Goal: Find specific page/section: Find specific page/section

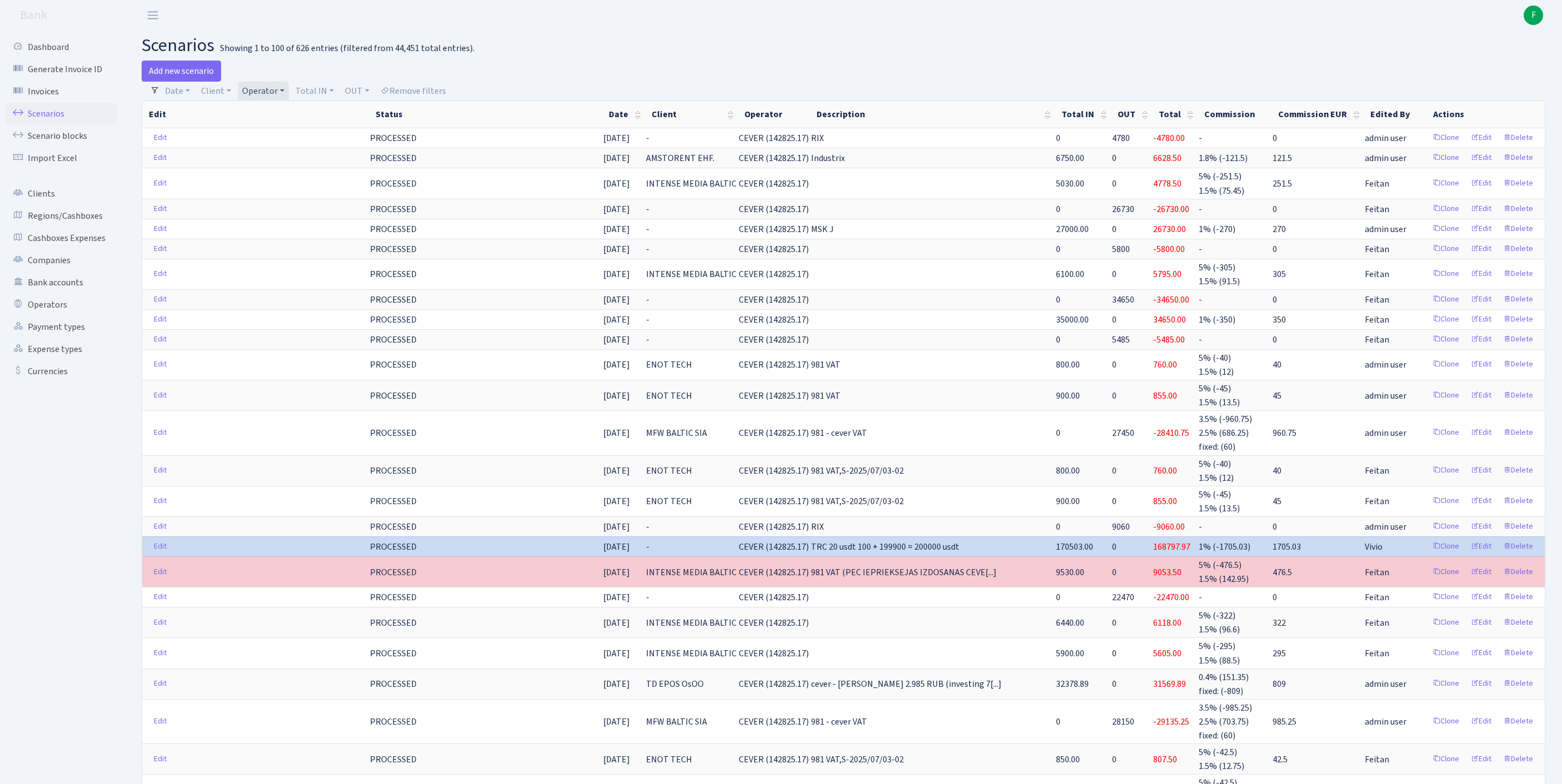
select select "100"
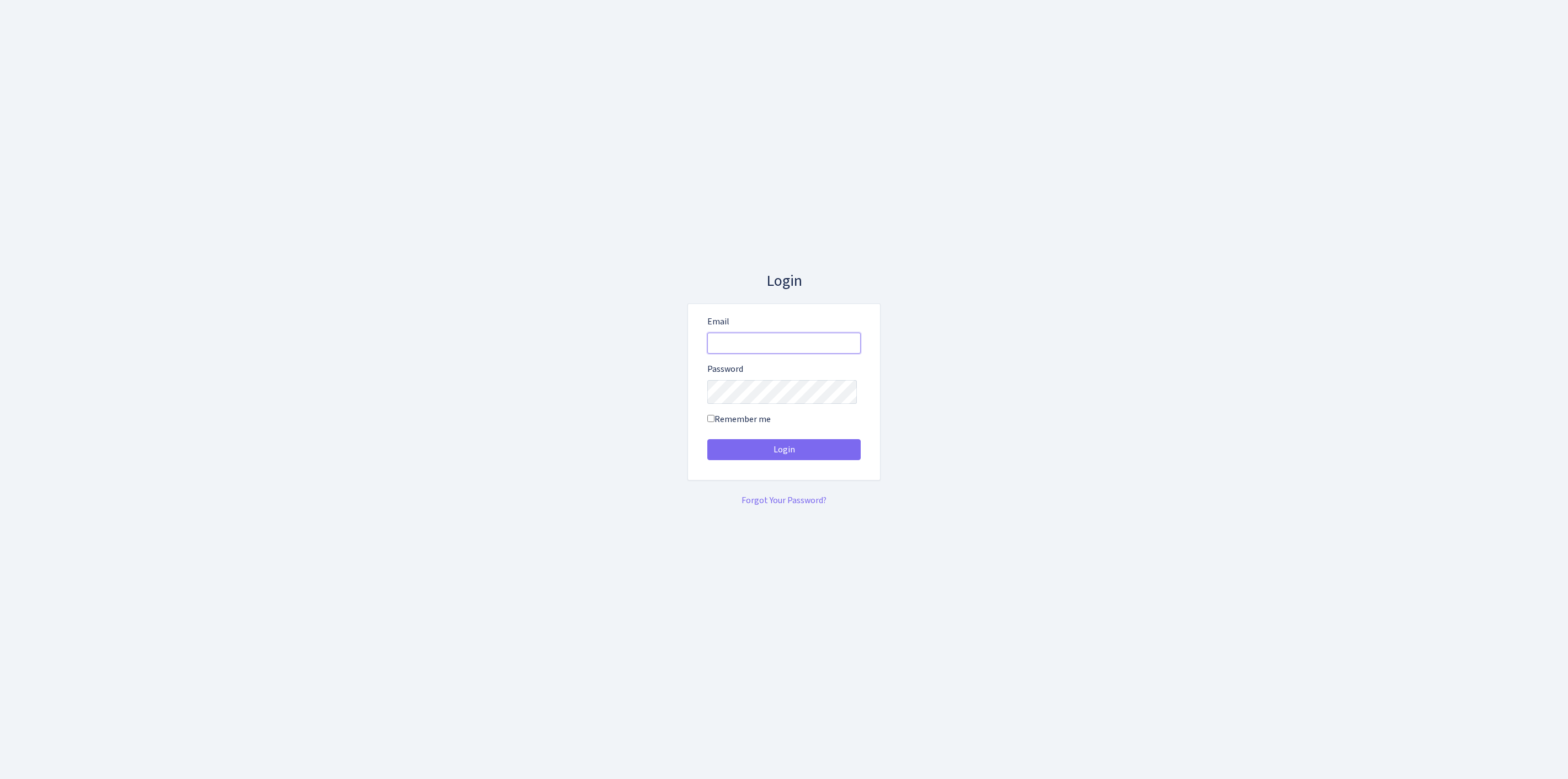
type input "feitan@bank.com"
click at [784, 453] on button "Login" at bounding box center [784, 449] width 153 height 21
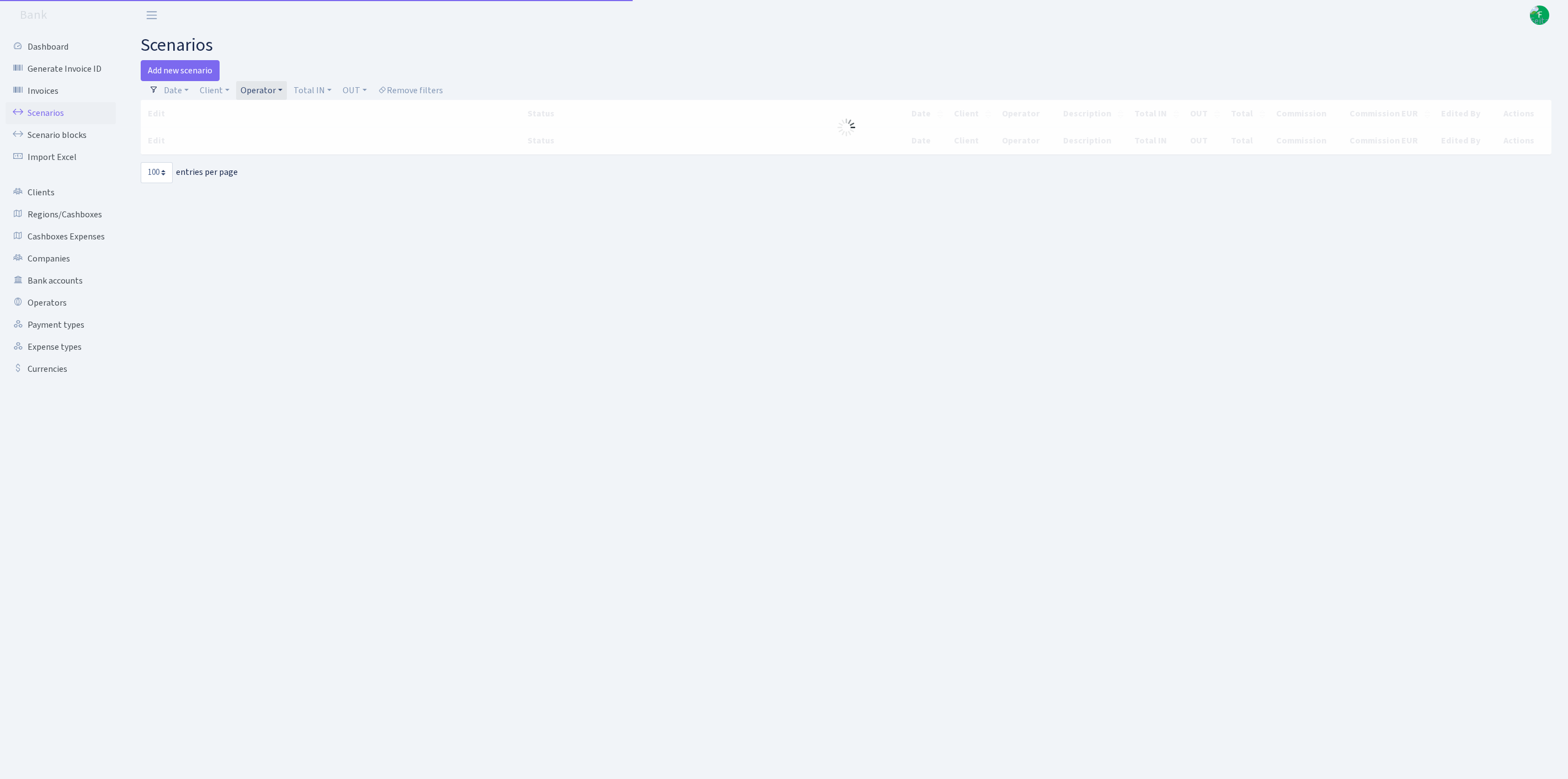
select select "100"
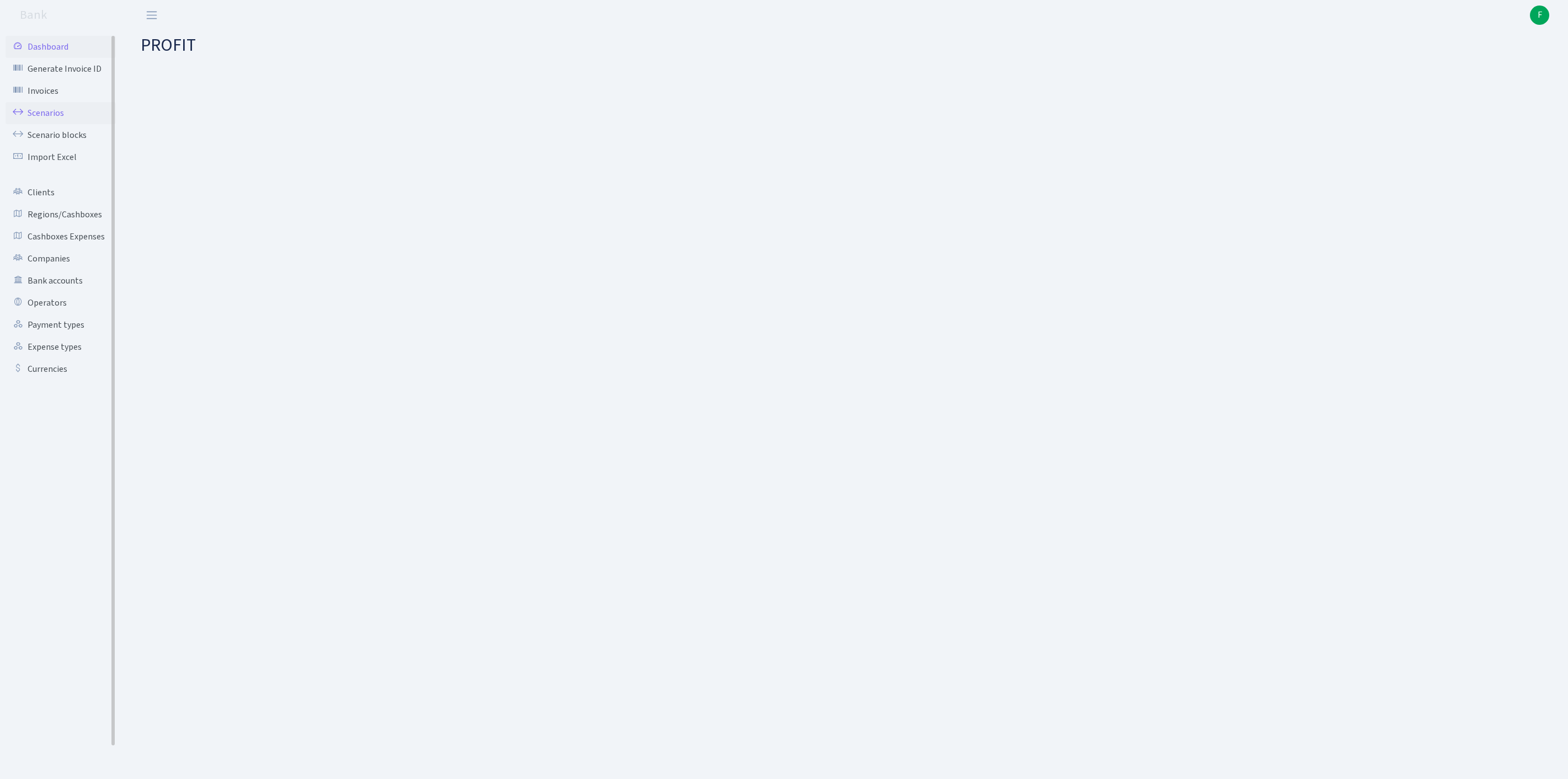
click at [46, 124] on link "Scenarios" at bounding box center [60, 113] width 110 height 22
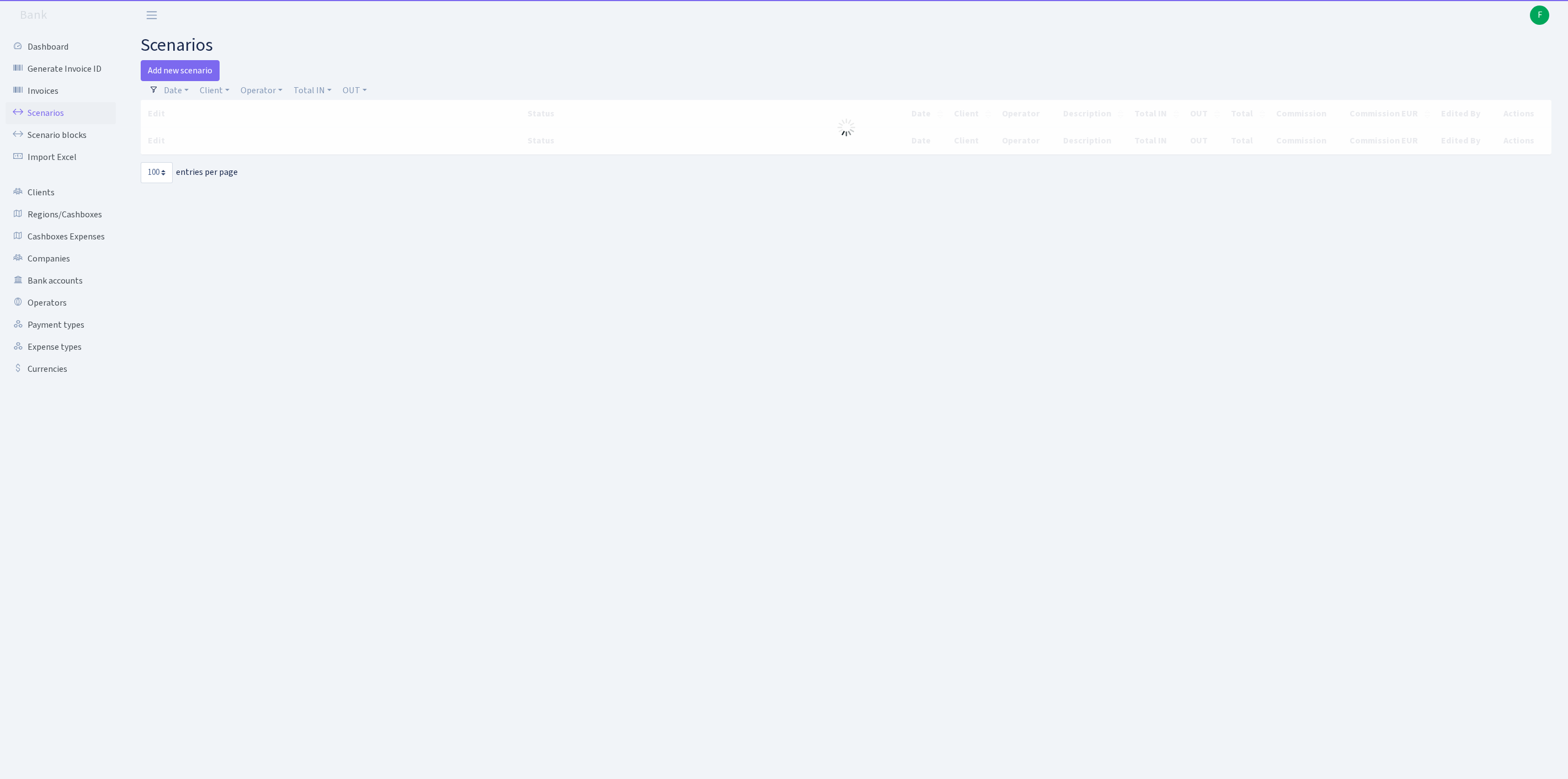
select select "100"
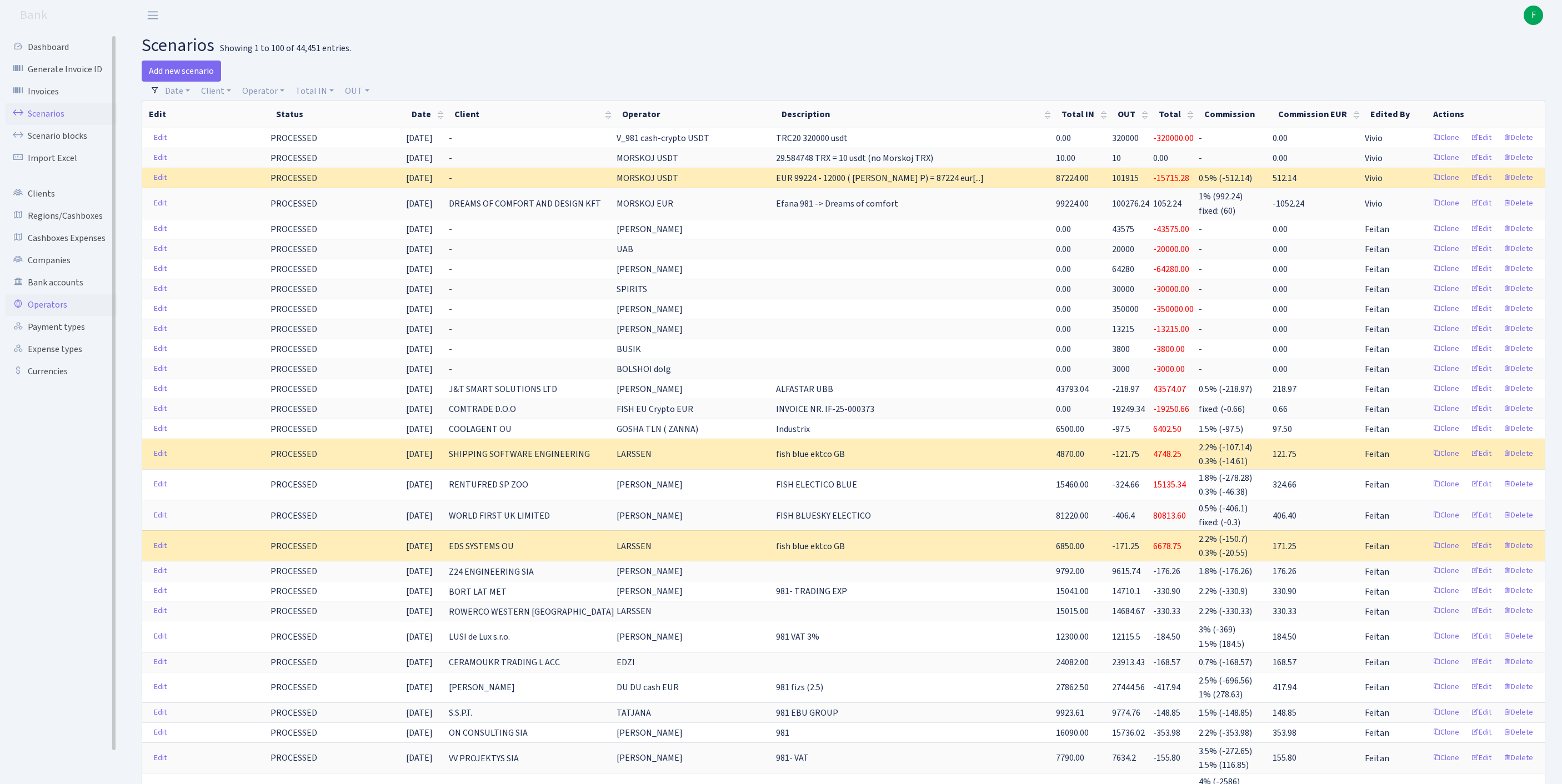
click at [47, 316] on link "Operators" at bounding box center [61, 304] width 111 height 22
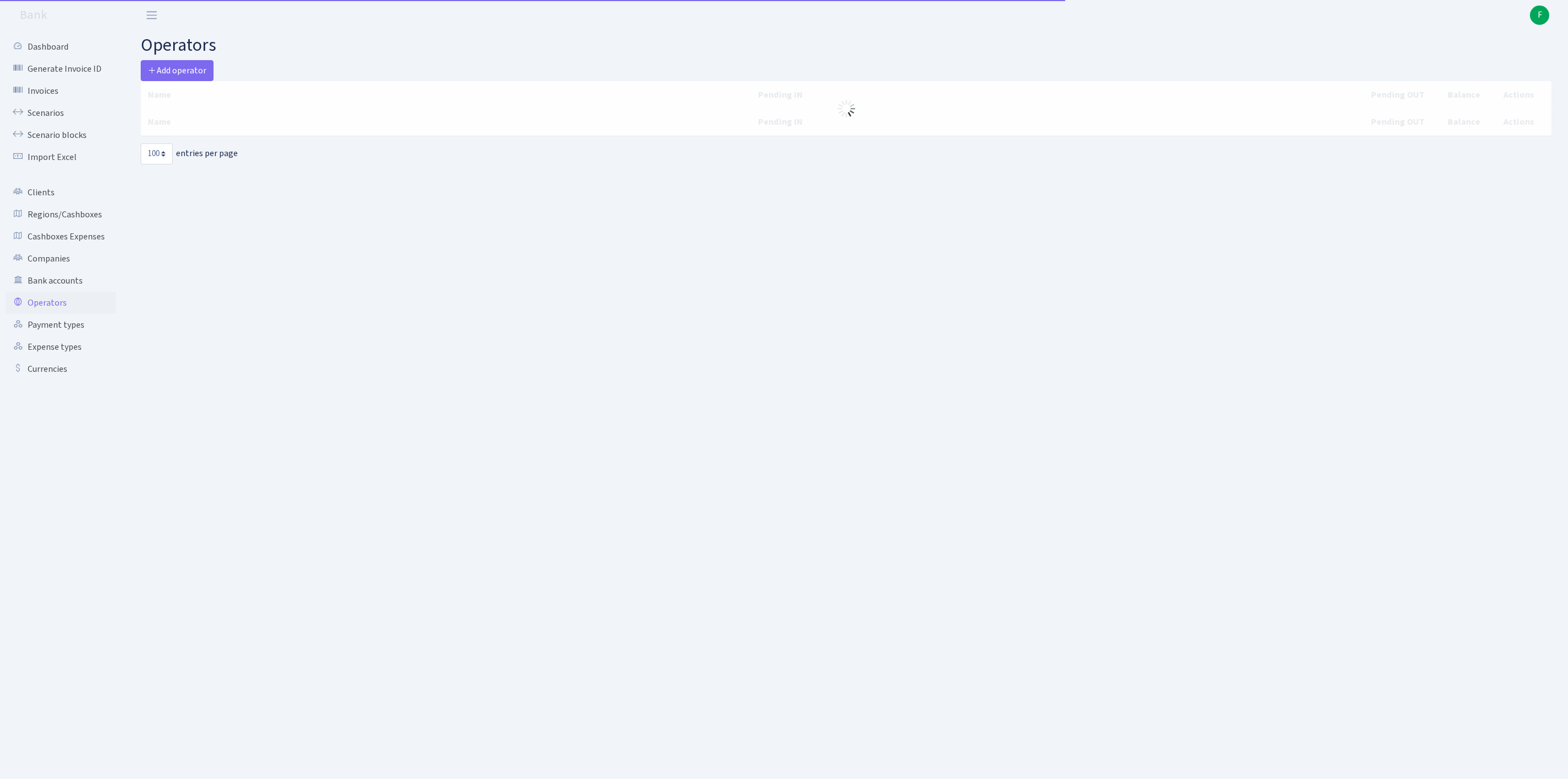
select select "100"
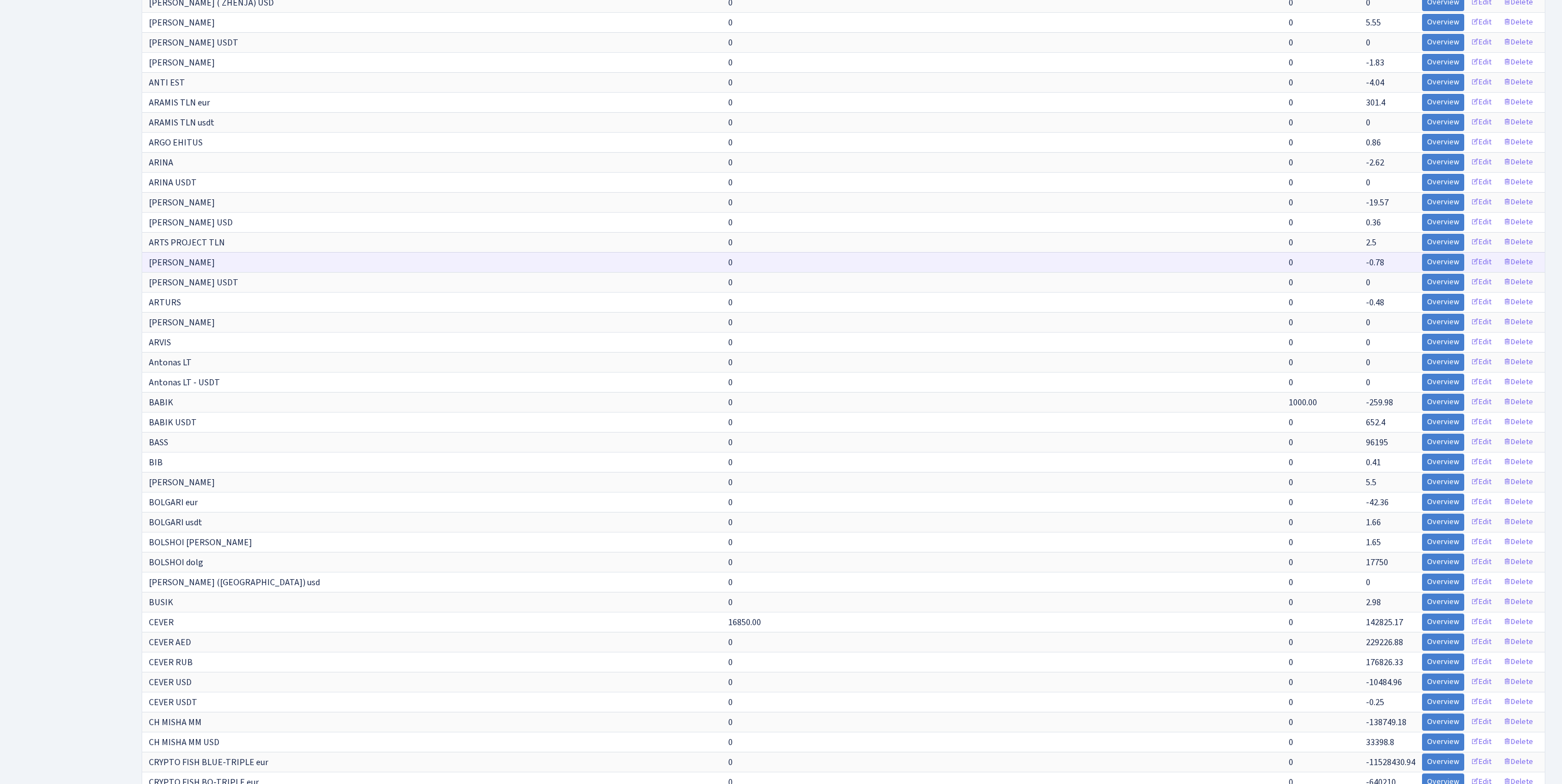
scroll to position [899, 0]
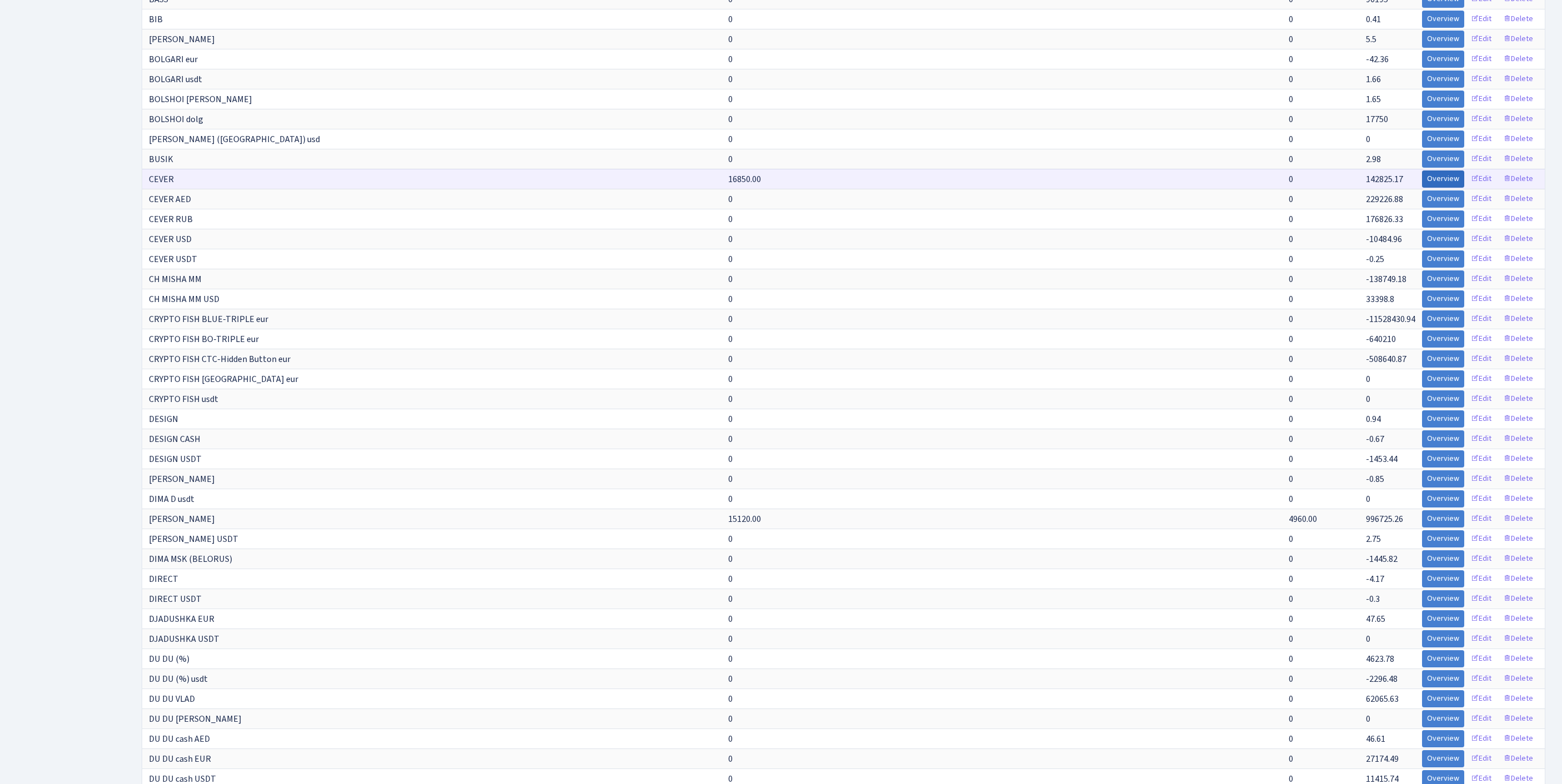
click at [1422, 187] on link "Overview" at bounding box center [1443, 179] width 42 height 17
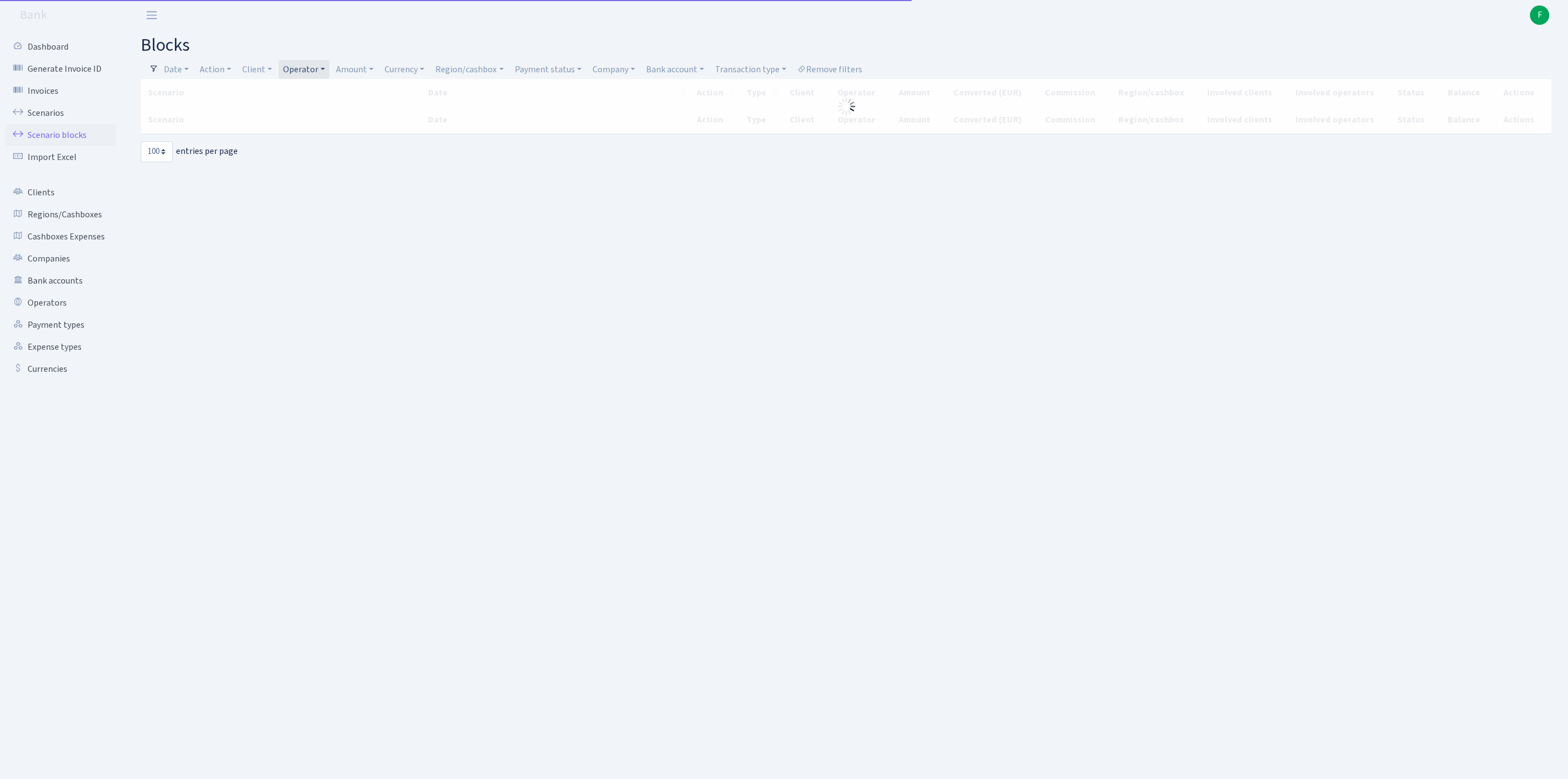
select select "100"
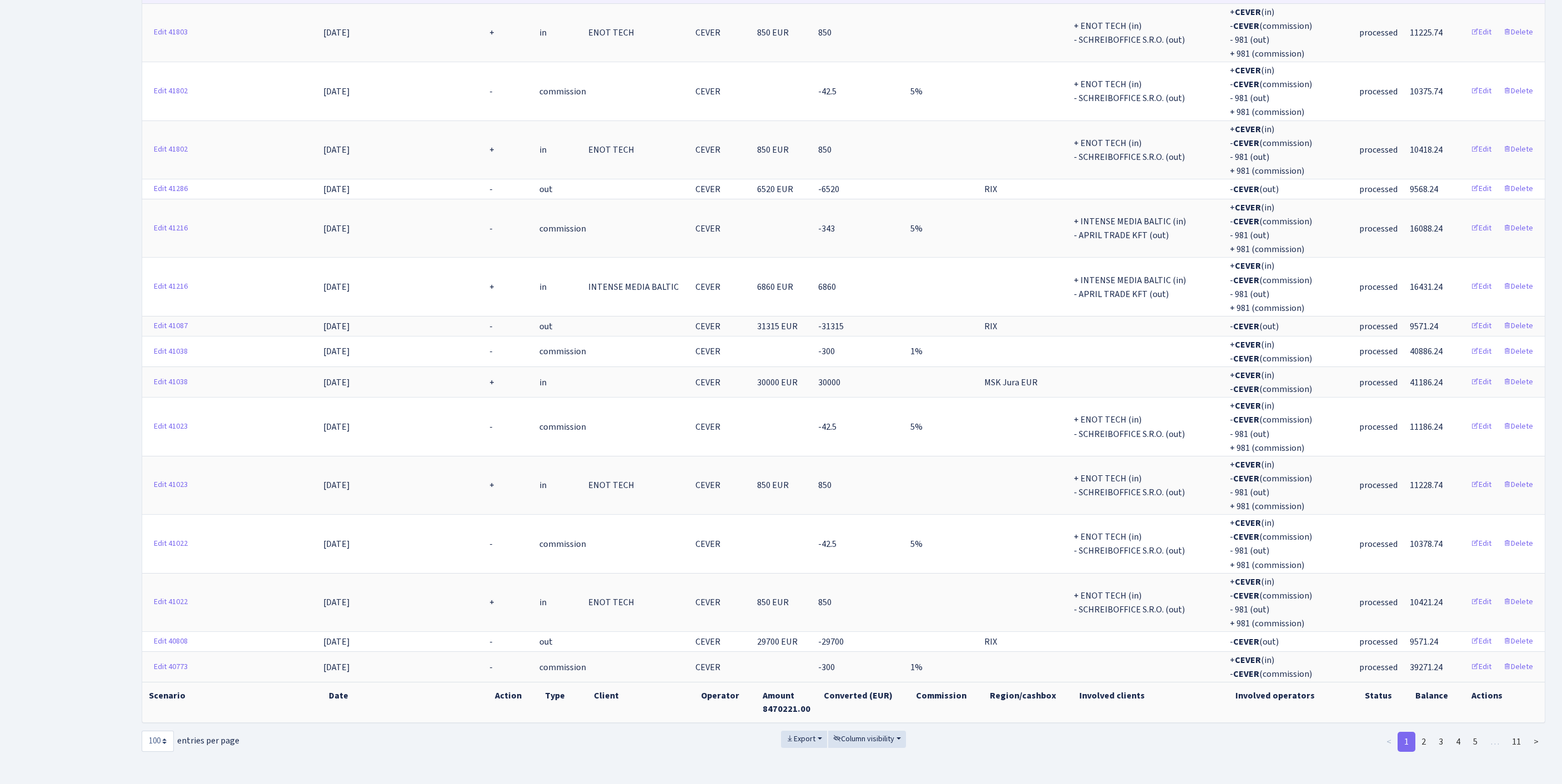
scroll to position [4739, 0]
click at [1449, 732] on link "4" at bounding box center [1458, 742] width 18 height 20
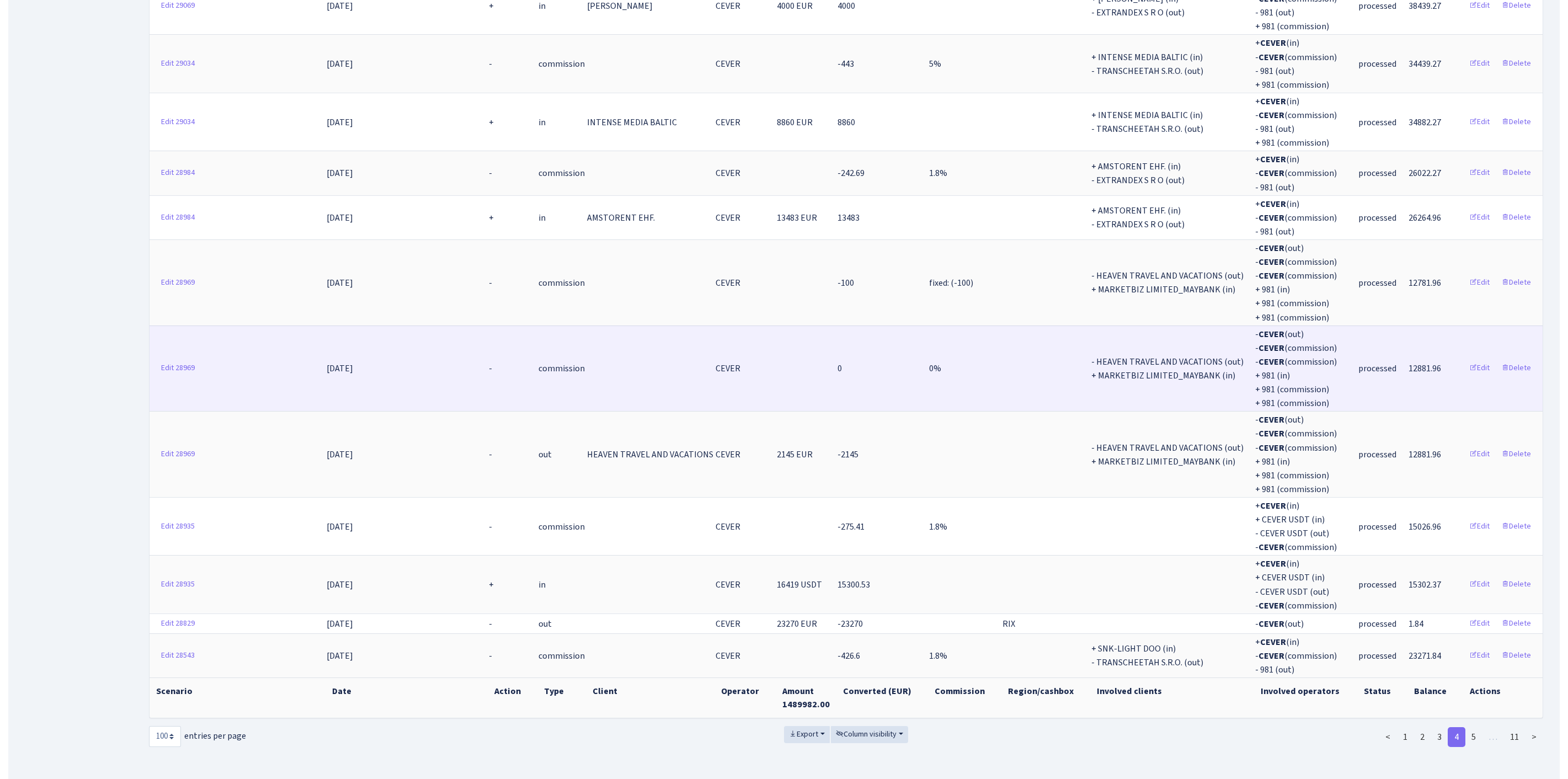
scroll to position [4242, 0]
